Goal: Task Accomplishment & Management: Manage account settings

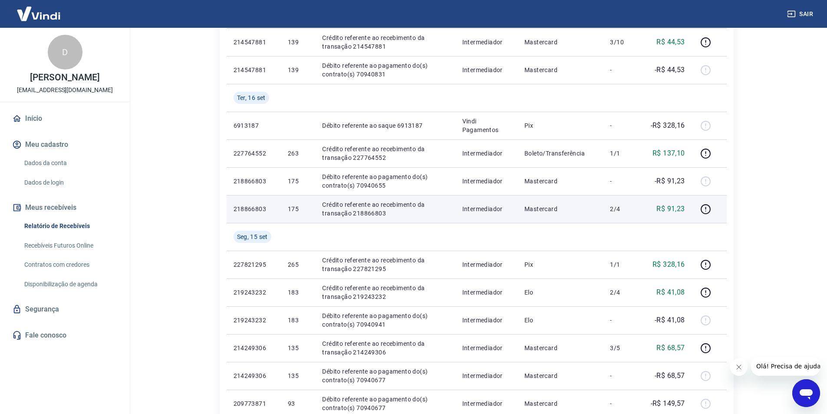
scroll to position [304, 0]
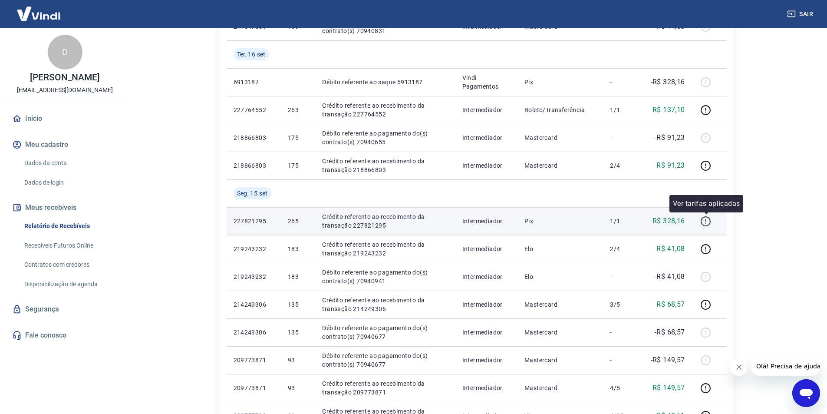
click at [708, 221] on icon "button" at bounding box center [705, 221] width 11 height 11
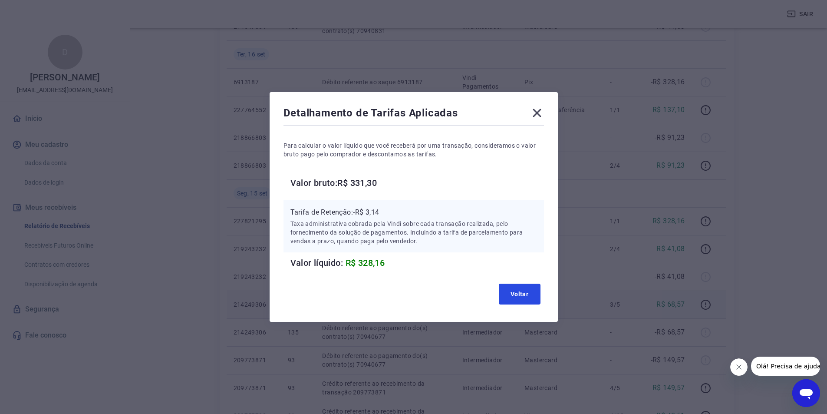
click at [523, 292] on button "Voltar" at bounding box center [520, 293] width 42 height 21
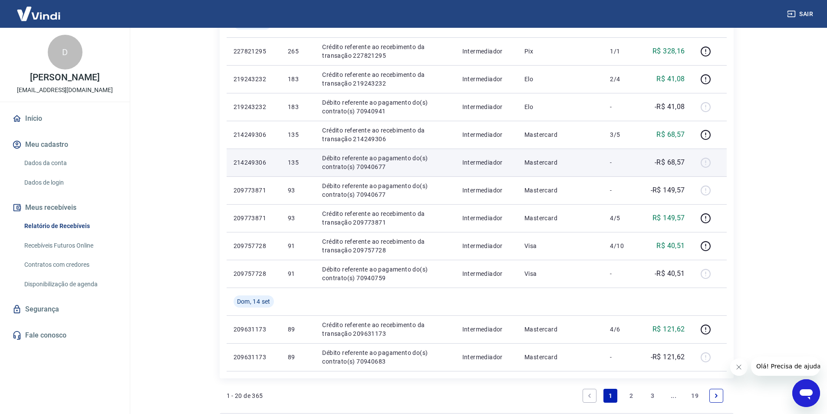
scroll to position [573, 0]
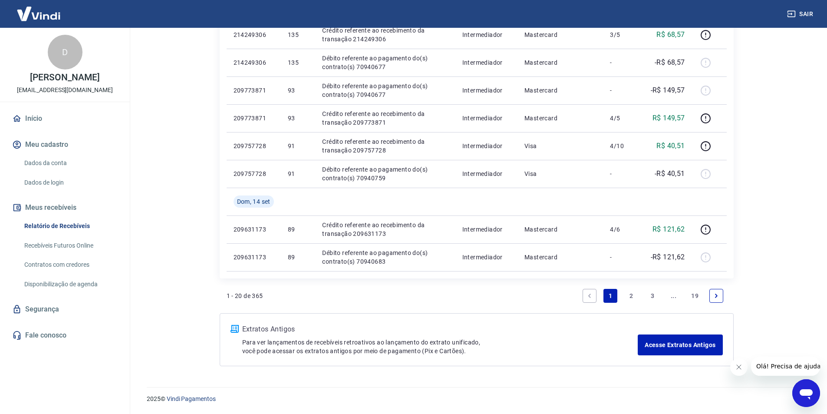
click at [630, 294] on link "2" at bounding box center [632, 296] width 14 height 14
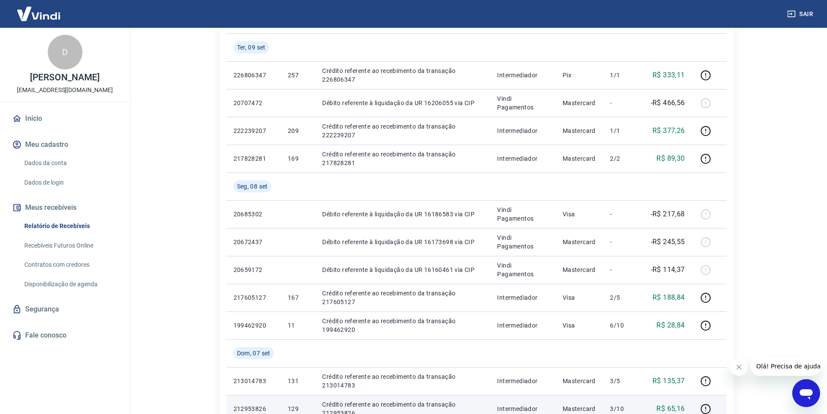
scroll to position [657, 0]
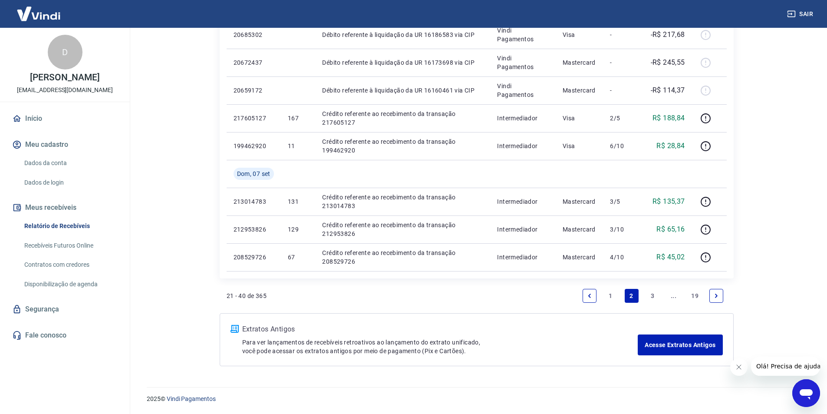
click at [611, 299] on link "1" at bounding box center [610, 296] width 14 height 14
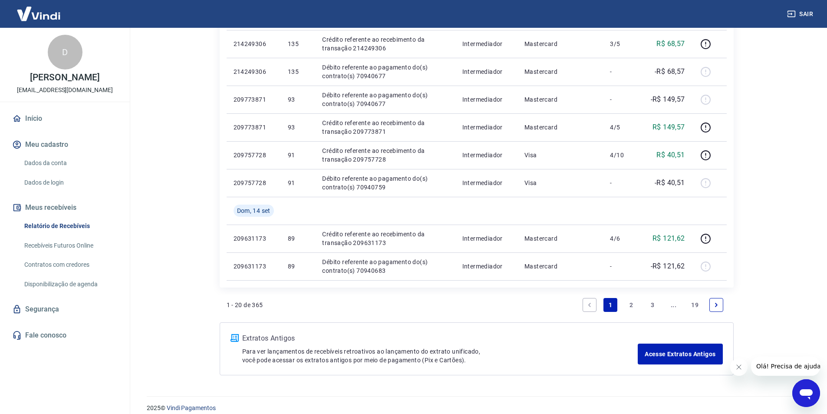
scroll to position [573, 0]
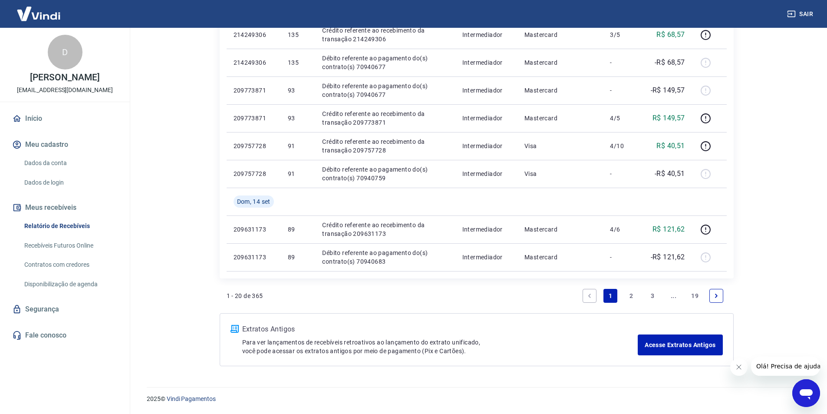
click at [632, 296] on link "2" at bounding box center [632, 296] width 14 height 14
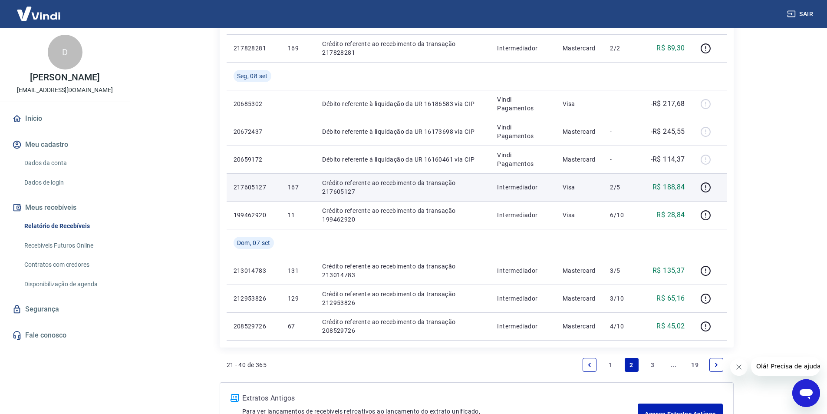
scroll to position [657, 0]
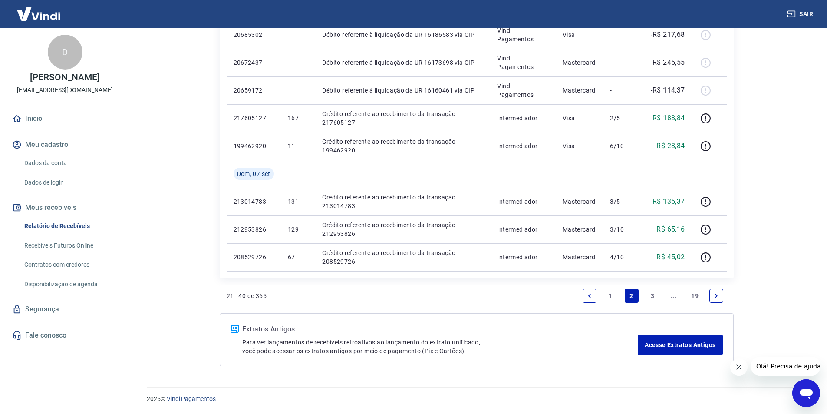
click at [612, 295] on link "1" at bounding box center [610, 296] width 14 height 14
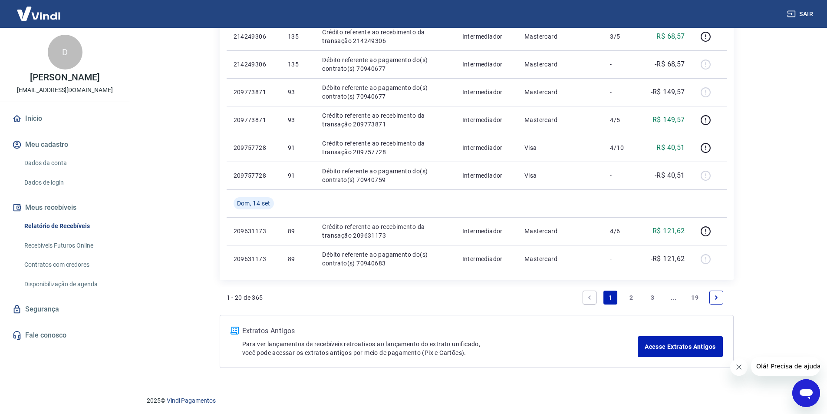
scroll to position [573, 0]
click at [632, 296] on link "2" at bounding box center [632, 296] width 14 height 14
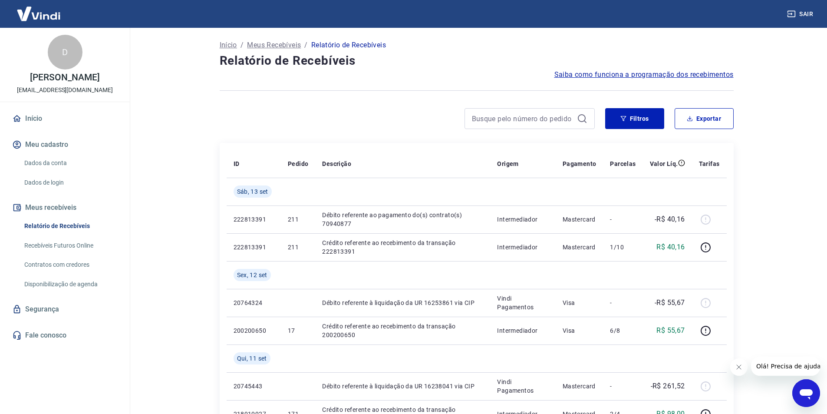
click at [44, 143] on button "Meu cadastro" at bounding box center [64, 144] width 109 height 19
click at [46, 162] on link "Dados da conta" at bounding box center [70, 163] width 99 height 18
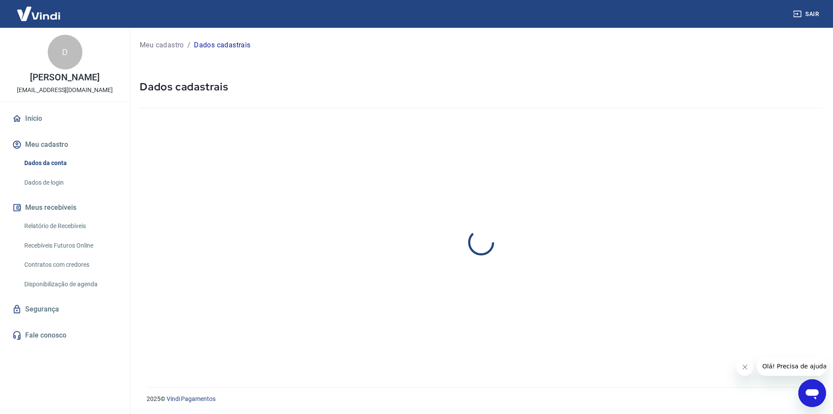
select select "RS"
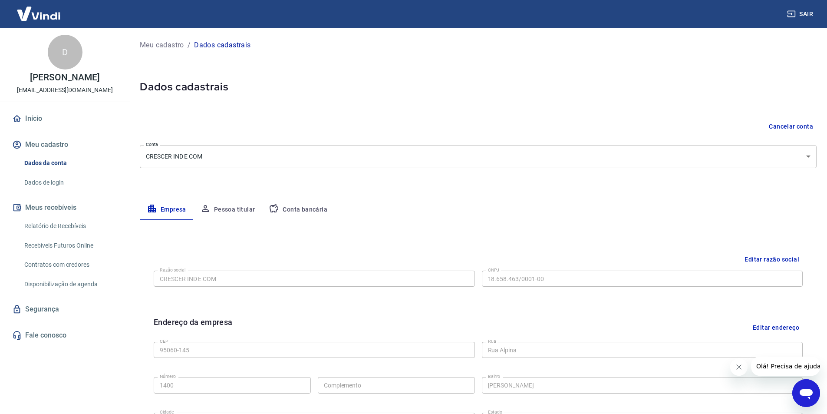
click at [312, 208] on button "Conta bancária" at bounding box center [298, 209] width 72 height 21
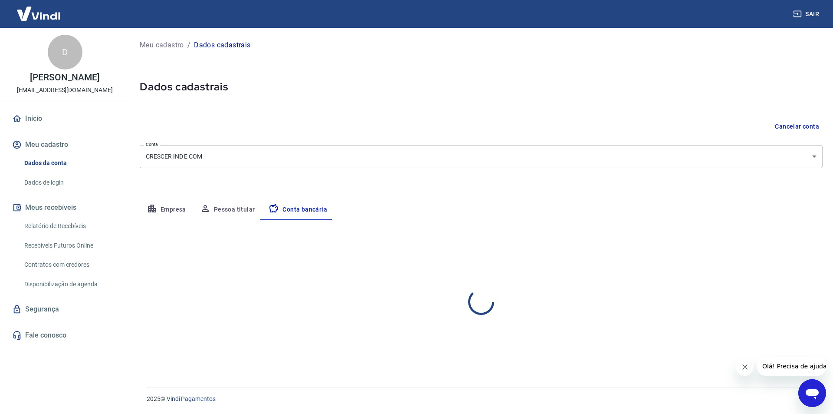
select select "1"
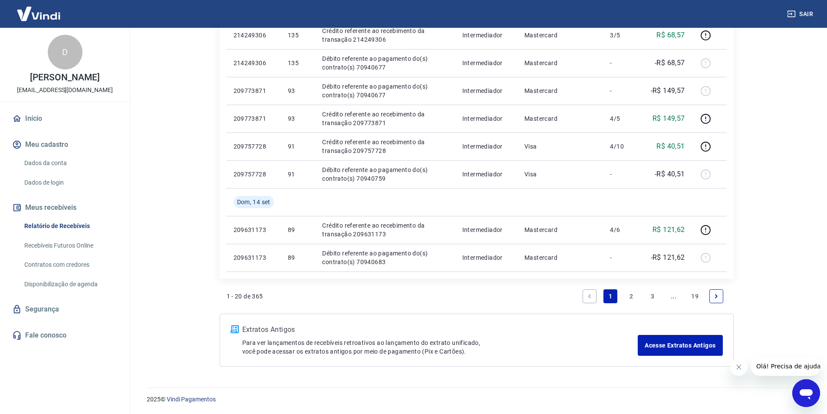
scroll to position [573, 0]
click at [632, 296] on link "2" at bounding box center [632, 296] width 14 height 14
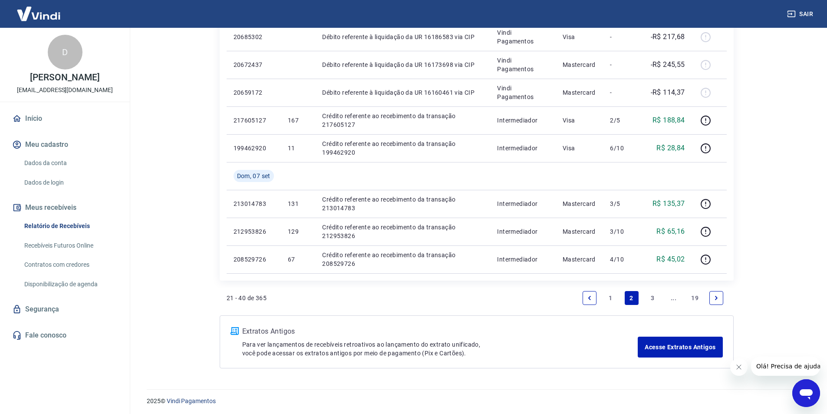
scroll to position [657, 0]
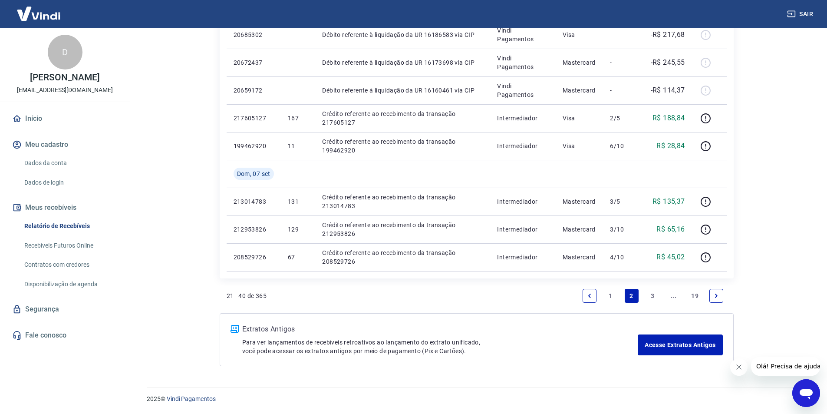
click at [612, 293] on link "1" at bounding box center [610, 296] width 14 height 14
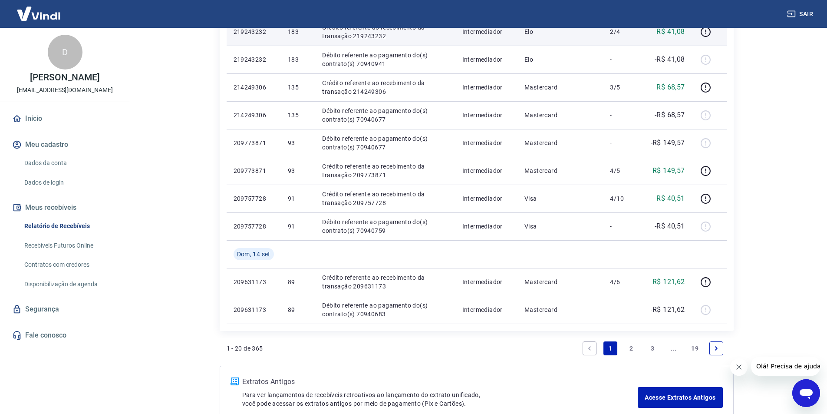
scroll to position [564, 0]
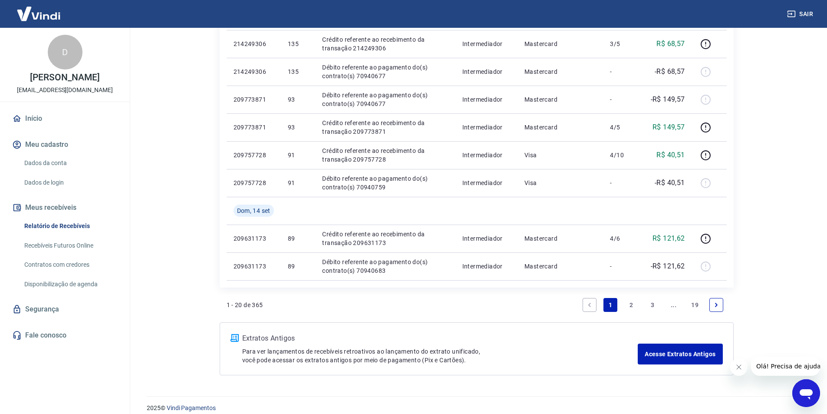
drag, startPoint x: 631, startPoint y: 304, endPoint x: 656, endPoint y: 240, distance: 68.8
click at [631, 304] on link "2" at bounding box center [632, 305] width 14 height 14
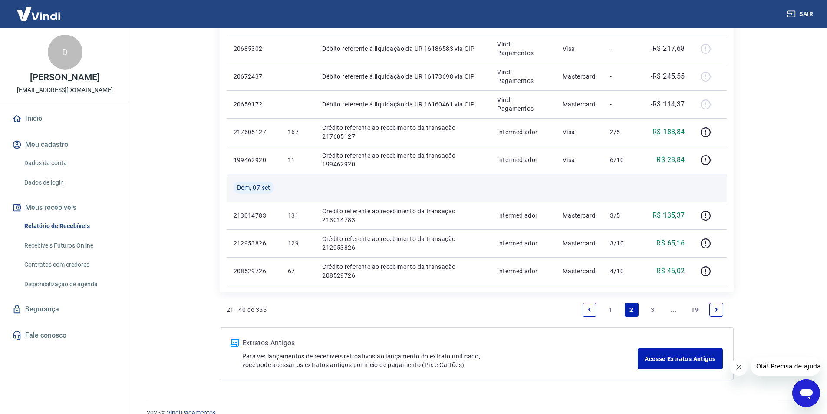
scroll to position [657, 0]
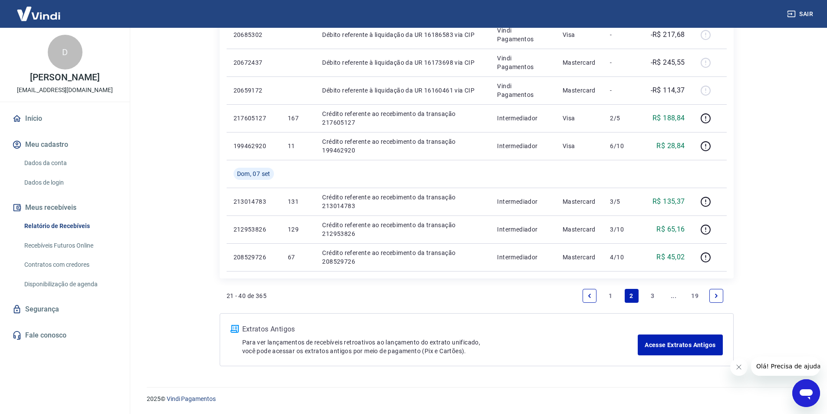
drag, startPoint x: 609, startPoint y: 293, endPoint x: 624, endPoint y: 198, distance: 97.0
click at [609, 294] on link "1" at bounding box center [610, 296] width 14 height 14
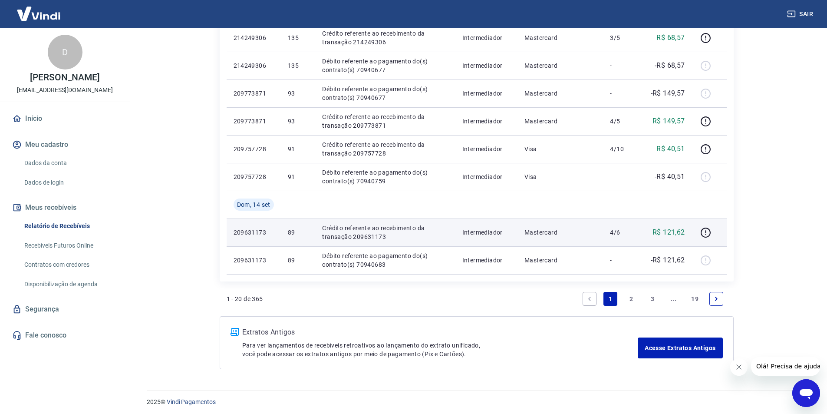
scroll to position [573, 0]
